Goal: Task Accomplishment & Management: Use online tool/utility

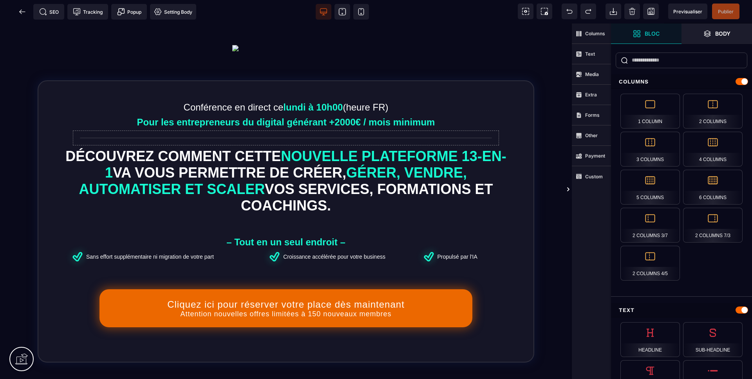
click at [692, 13] on span "Previsualiser" at bounding box center [687, 12] width 29 height 6
click at [20, 18] on span at bounding box center [22, 12] width 16 height 16
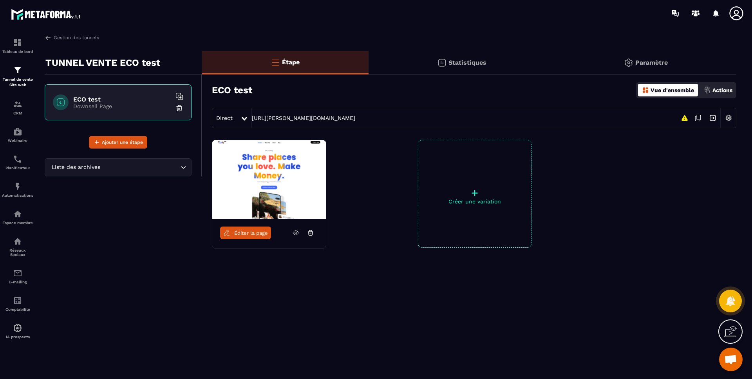
click at [247, 111] on div at bounding box center [244, 118] width 9 height 14
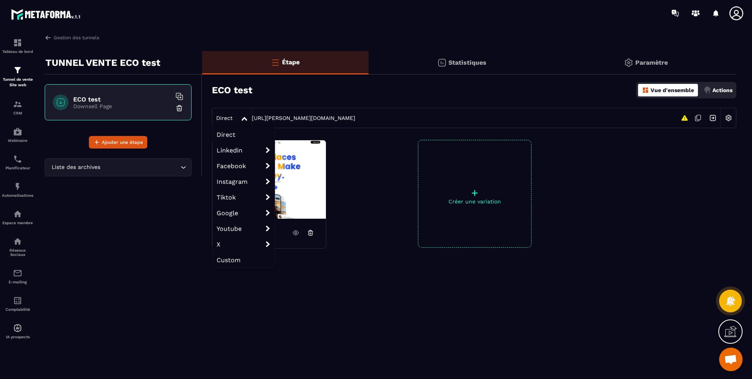
click at [0, 0] on span "Instagram organic" at bounding box center [0, 0] width 0 height 0
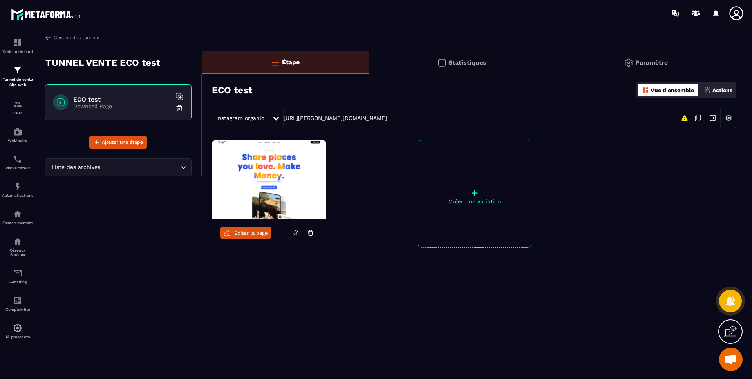
click at [224, 121] on div "Instagram organic" at bounding box center [242, 118] width 60 height 14
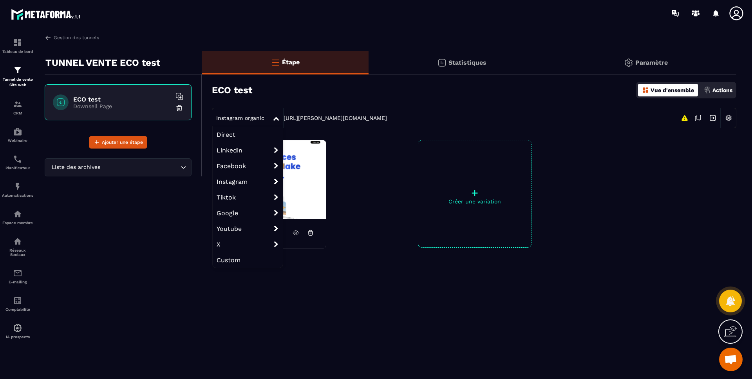
click at [239, 214] on span "Google" at bounding box center [248, 213] width 70 height 16
click at [0, 0] on span "Tiktok organic" at bounding box center [0, 0] width 0 height 0
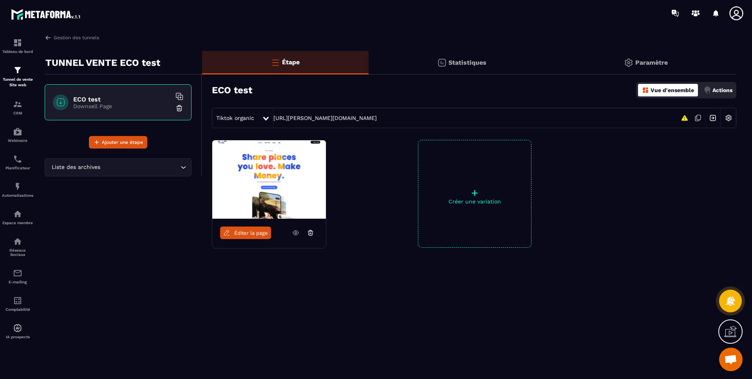
click at [655, 58] on div "Paramètre" at bounding box center [645, 62] width 181 height 23
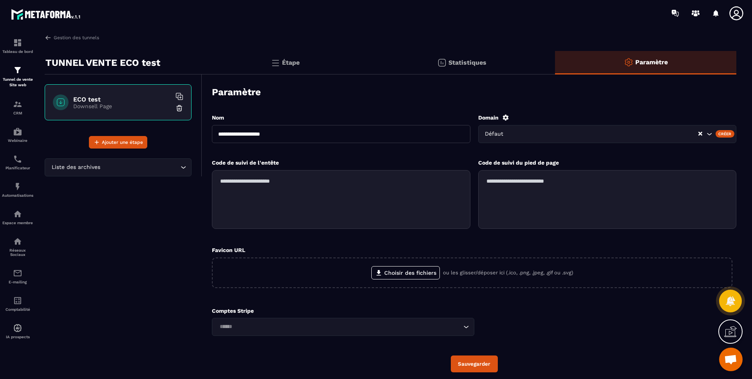
click at [702, 133] on icon "Clear Selected" at bounding box center [700, 134] width 4 height 4
click at [571, 142] on div "Search for option" at bounding box center [607, 134] width 258 height 18
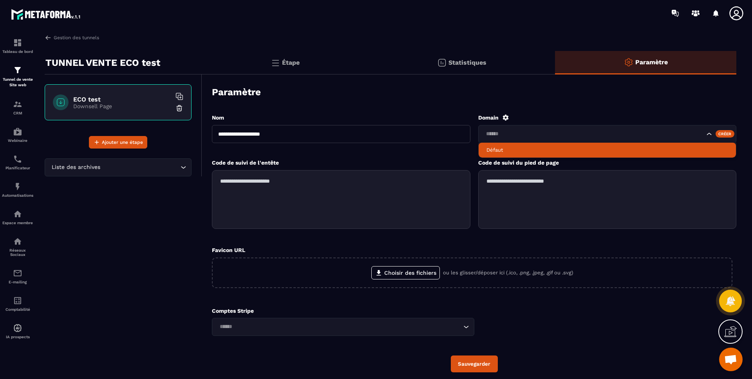
click at [508, 118] on icon at bounding box center [505, 117] width 6 height 6
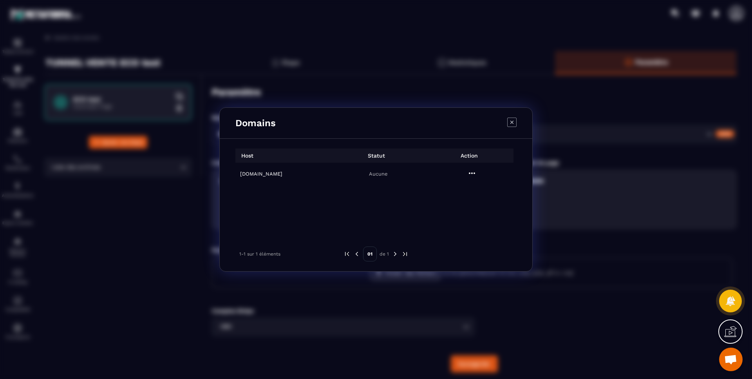
click at [271, 172] on h6 "[DOMAIN_NAME]" at bounding box center [284, 174] width 89 height 6
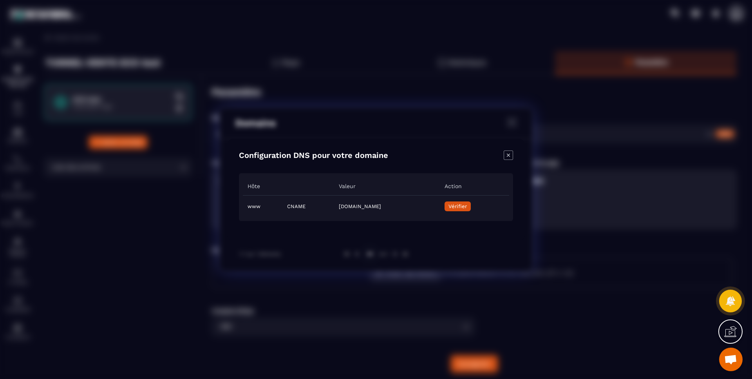
click at [467, 204] on span "Vérifier" at bounding box center [457, 206] width 18 height 6
click at [508, 155] on icon "Close modal" at bounding box center [508, 154] width 9 height 9
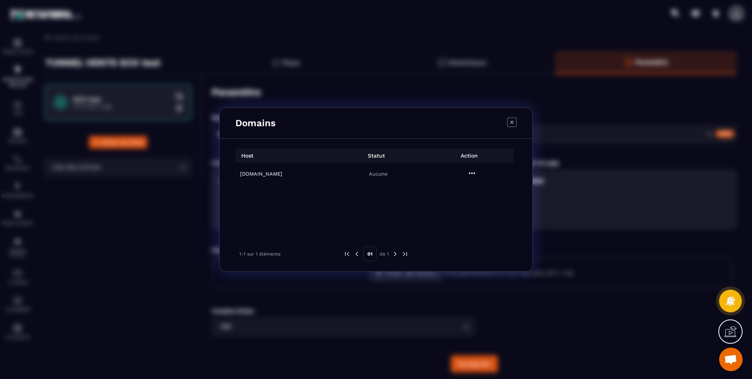
click at [514, 125] on icon "Modal window" at bounding box center [511, 121] width 9 height 9
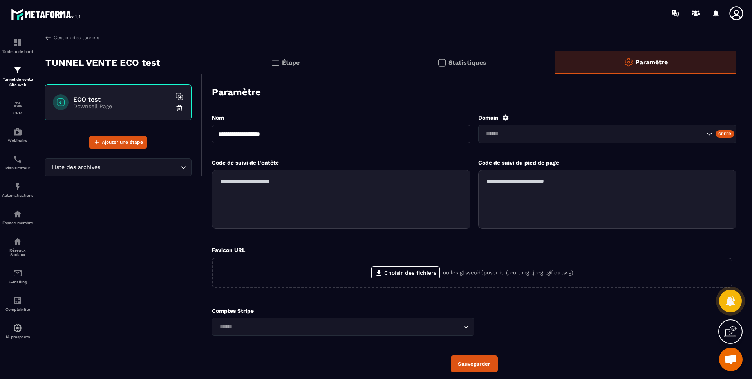
click at [727, 133] on div "Créer" at bounding box center [724, 133] width 19 height 7
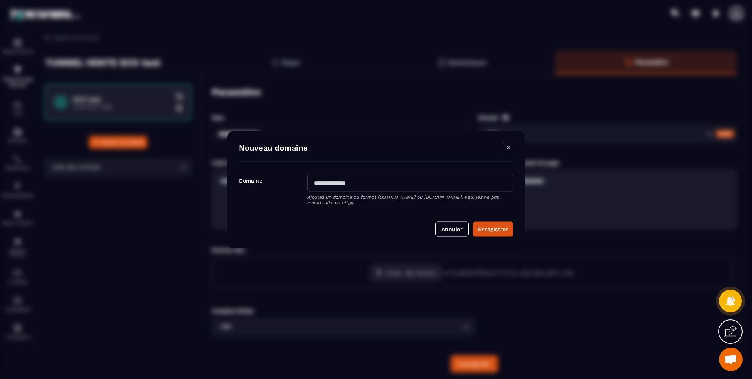
click at [494, 228] on button "Enregistrer" at bounding box center [493, 228] width 40 height 15
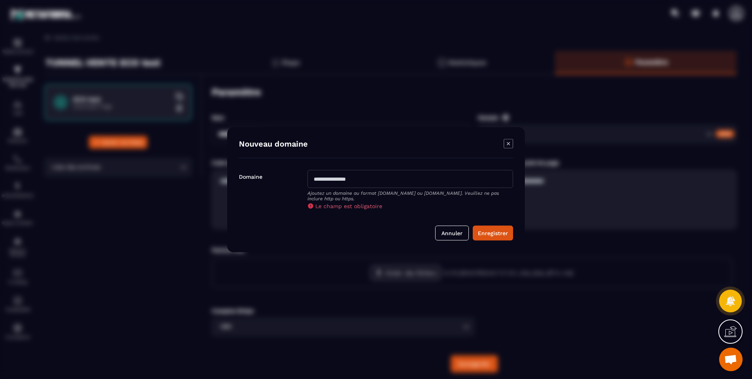
click at [513, 139] on icon "Modal window" at bounding box center [508, 143] width 9 height 9
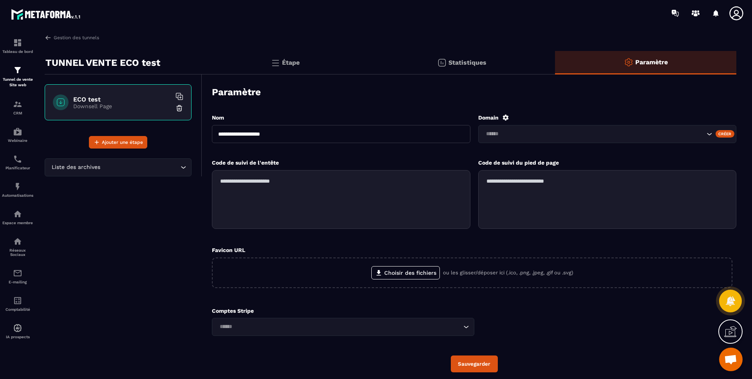
click at [731, 362] on span "Ouvrir le chat" at bounding box center [730, 359] width 13 height 11
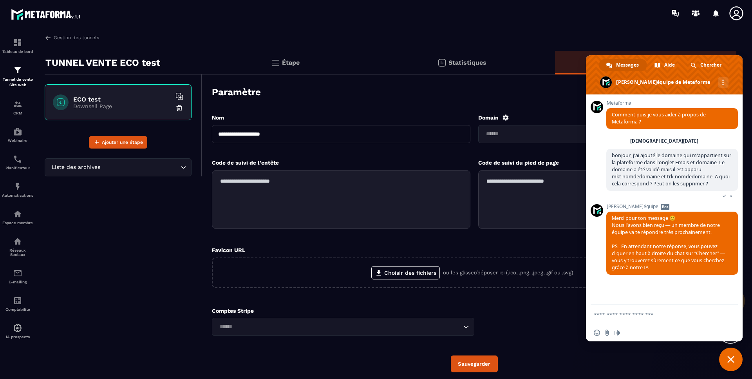
click at [711, 68] on span "Chercher" at bounding box center [710, 65] width 21 height 12
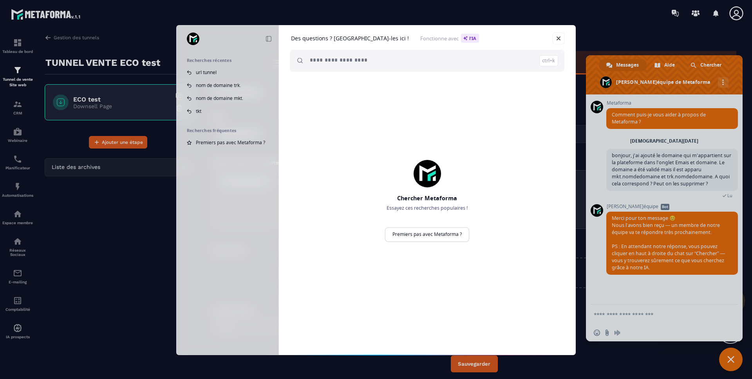
click at [343, 58] on input "search" at bounding box center [434, 61] width 248 height 22
type input "**********"
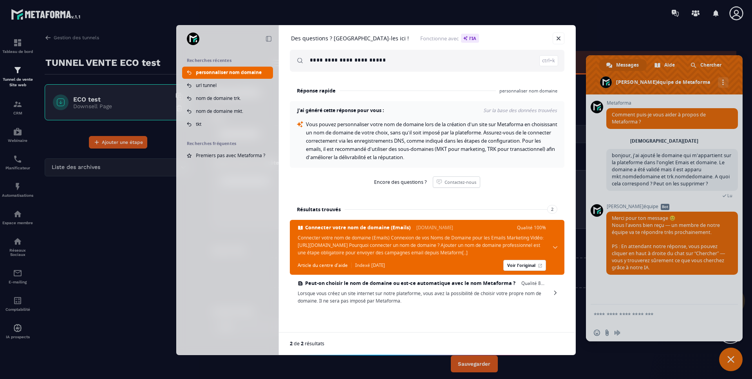
click at [503, 271] on link "Voir l'original" at bounding box center [524, 265] width 43 height 11
click at [471, 300] on span "Lorsque vous créez un site internet sur notre plateforme, vous avez la possibil…" at bounding box center [422, 296] width 248 height 15
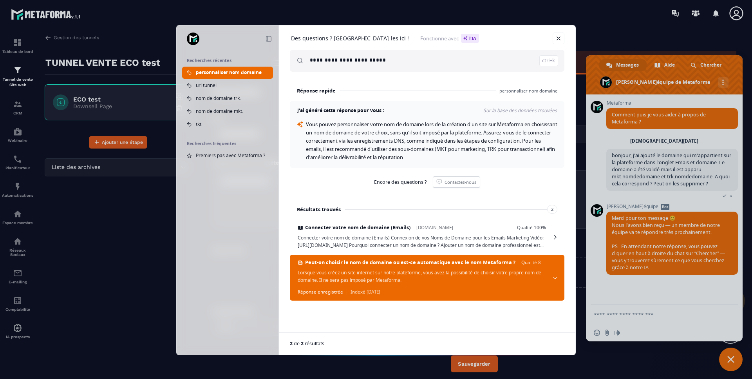
scroll to position [0, 0]
click at [417, 279] on span "Lorsque vous créez un site internet sur notre plateforme, vous avez la possibil…" at bounding box center [422, 276] width 248 height 15
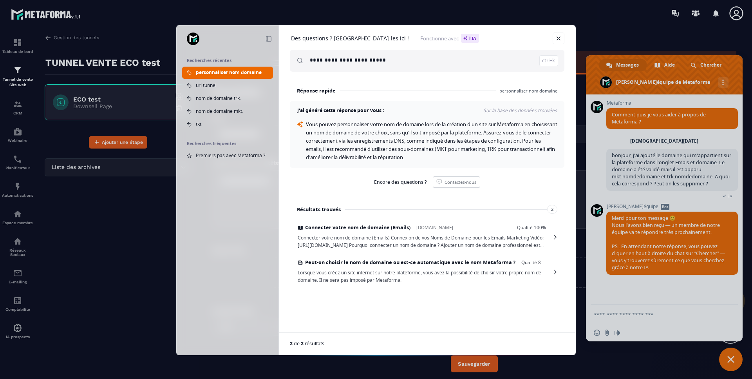
click at [407, 275] on span "Lorsque vous créez un site internet sur notre plateforme, vous avez la possibil…" at bounding box center [422, 276] width 248 height 15
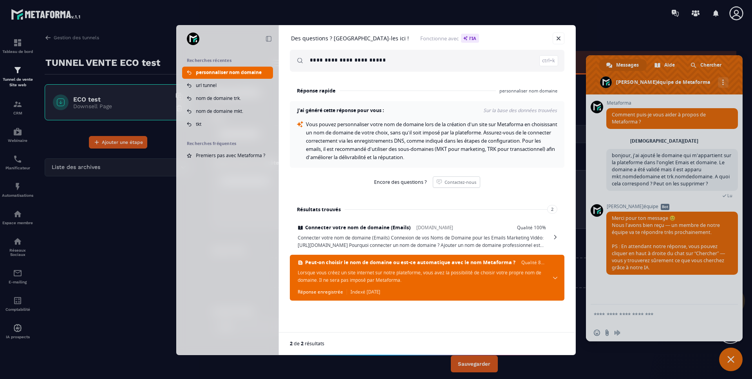
click at [560, 36] on link "Fermer" at bounding box center [559, 39] width 12 height 12
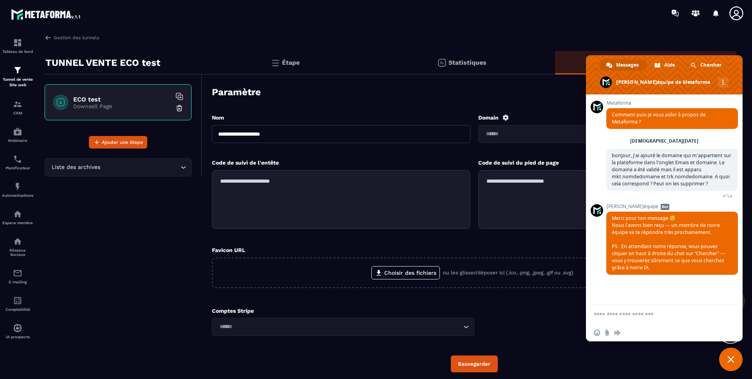
click at [737, 355] on span "Fermer le chat" at bounding box center [730, 358] width 23 height 23
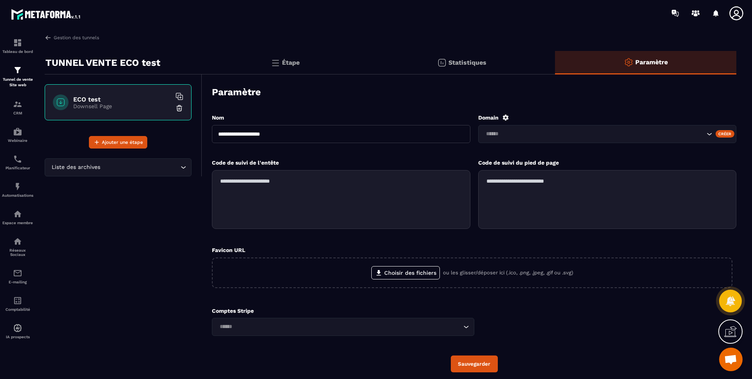
click at [24, 77] on p "Tunnel de vente Site web" at bounding box center [17, 82] width 31 height 11
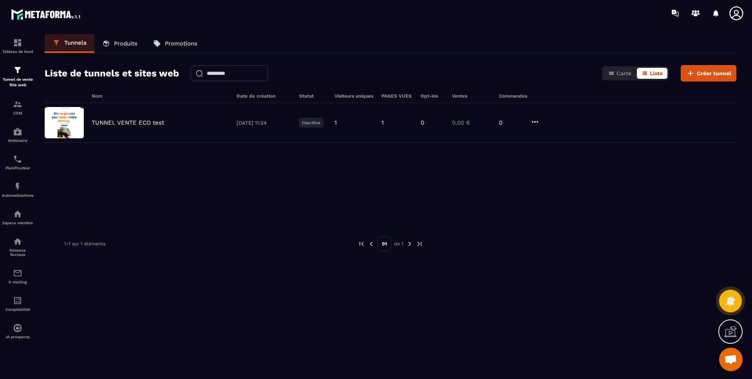
click at [535, 120] on icon at bounding box center [534, 121] width 9 height 9
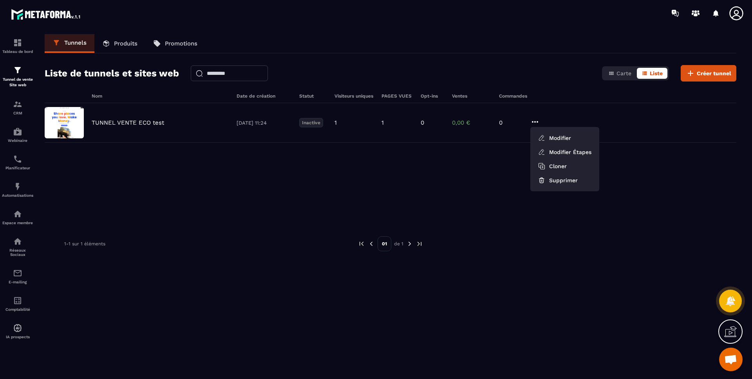
click at [134, 124] on p "TUNNEL VENTE ECO test" at bounding box center [128, 122] width 72 height 7
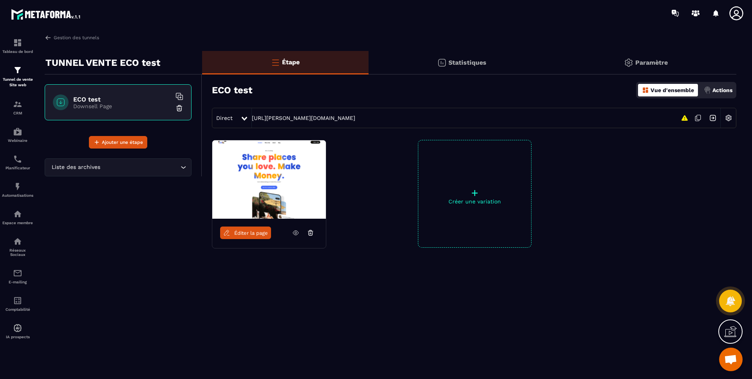
click at [317, 118] on link "[URL][PERSON_NAME][DOMAIN_NAME]" at bounding box center [303, 118] width 103 height 6
click at [682, 121] on icon at bounding box center [685, 117] width 8 height 9
click at [685, 119] on icon at bounding box center [684, 117] width 6 height 5
click at [732, 118] on img at bounding box center [728, 117] width 15 height 15
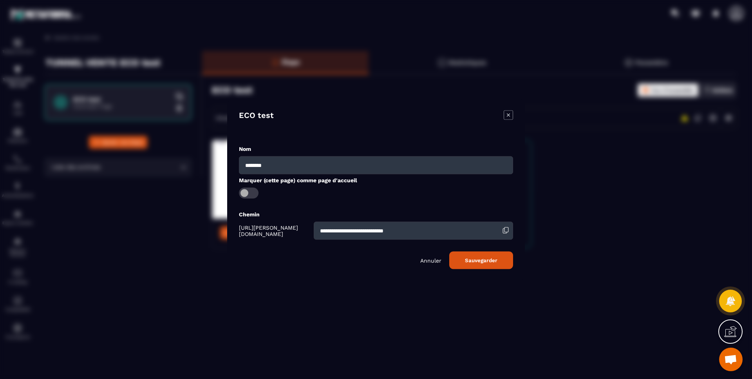
click at [253, 190] on span "Modal window" at bounding box center [249, 192] width 20 height 11
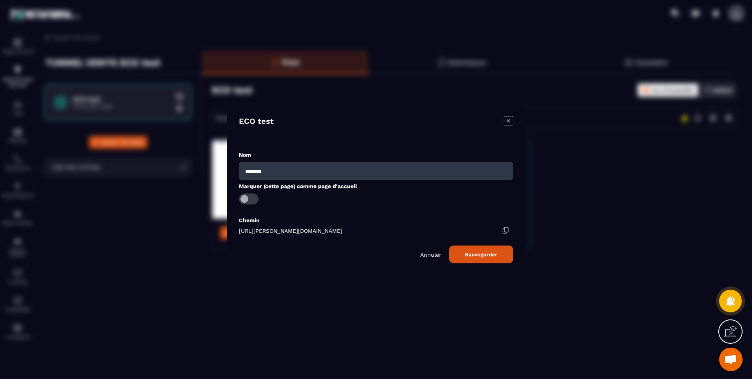
click at [504, 224] on div "Chemin [URL][PERSON_NAME][DOMAIN_NAME]" at bounding box center [376, 225] width 274 height 18
click at [508, 228] on icon "Modal window" at bounding box center [505, 229] width 7 height 7
click at [486, 255] on button "Sauvegarder" at bounding box center [481, 254] width 64 height 18
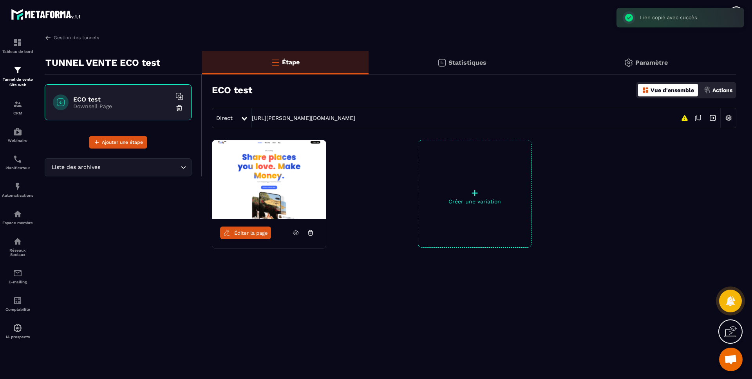
click at [297, 120] on link "[URL][PERSON_NAME][DOMAIN_NAME]" at bounding box center [303, 118] width 103 height 6
click at [258, 188] on img at bounding box center [269, 179] width 114 height 78
click at [313, 190] on img at bounding box center [269, 179] width 114 height 78
click at [244, 234] on span "Éditer la page" at bounding box center [251, 233] width 34 height 6
